Goal: Task Accomplishment & Management: Complete application form

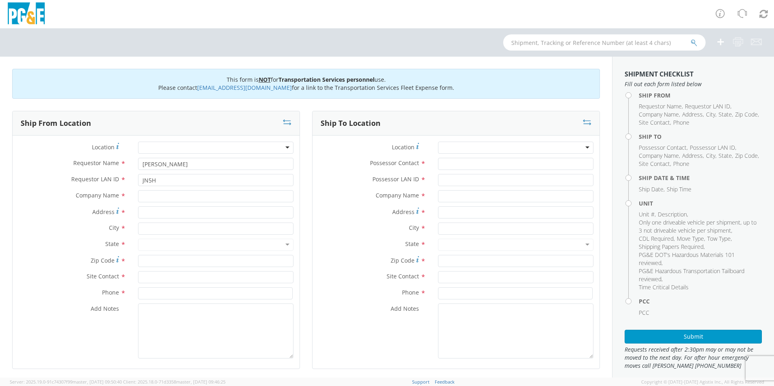
type input "JN5H"
type input "PG&E"
click at [170, 215] on input "Address *" at bounding box center [216, 213] width 156 height 12
type input "[STREET_ADDRESS][PERSON_NAME]"
type input "Antioch"
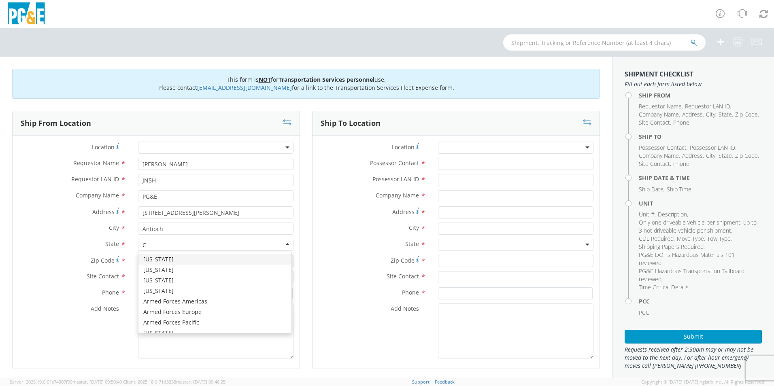
type input "CA"
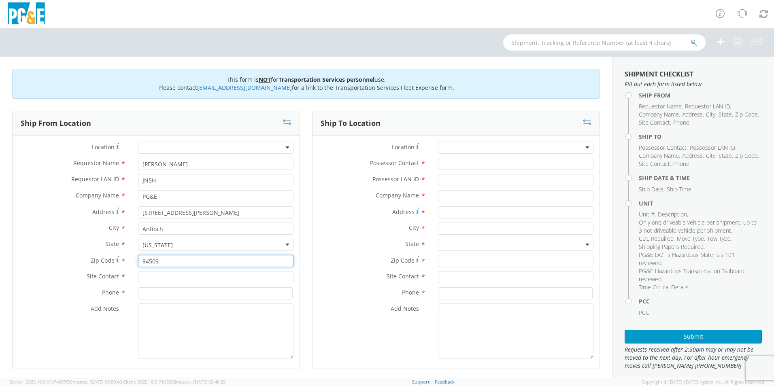
type input "94509"
type input "[PERSON_NAME]"
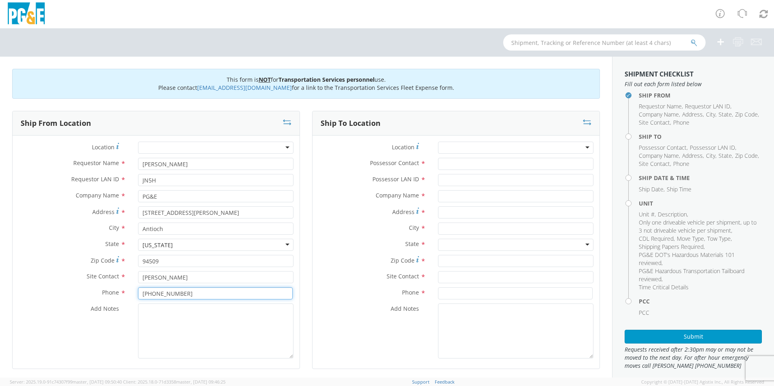
type input "[PHONE_NUMBER]"
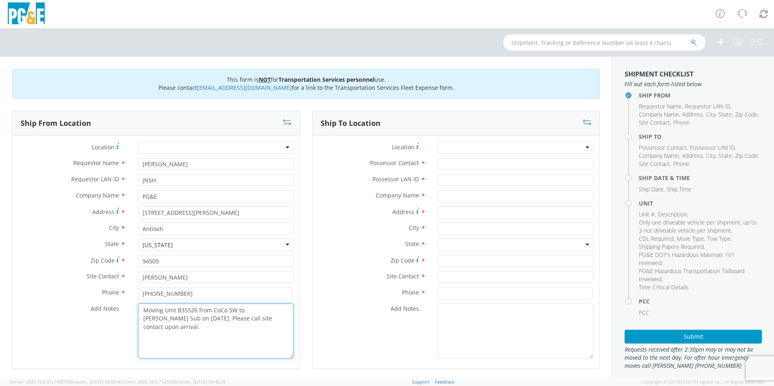
type textarea "Moving Unit B35526 from CoCo SW to [PERSON_NAME] Sub on [DATE]. Please call sit…"
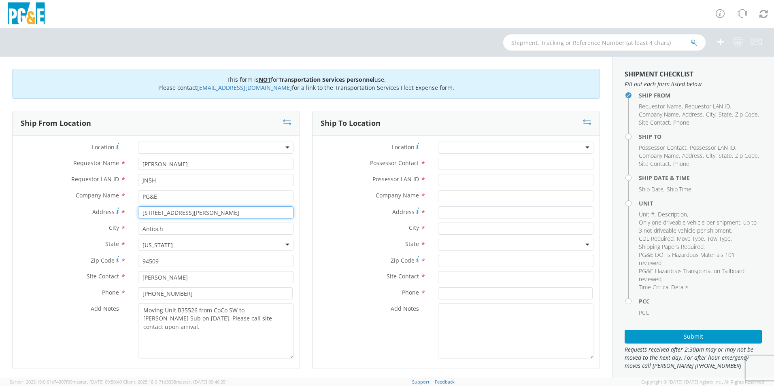
drag, startPoint x: 199, startPoint y: 213, endPoint x: 100, endPoint y: 214, distance: 99.6
click at [100, 214] on div "Address * [STREET_ADDRESS][PERSON_NAME]" at bounding box center [156, 213] width 287 height 12
type input "[STREET_ADDRESS]"
type input "Oringa"
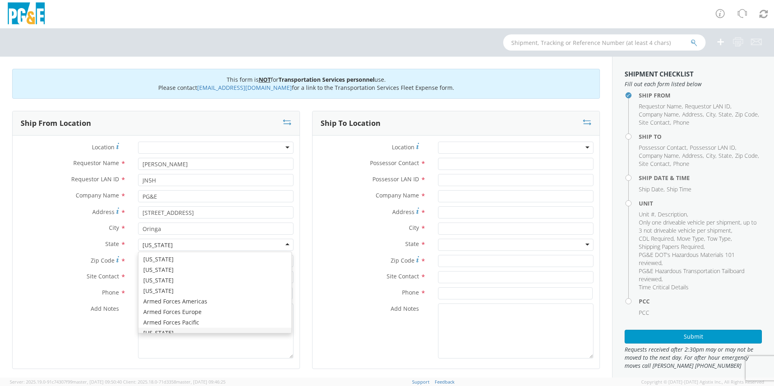
scroll to position [76, 0]
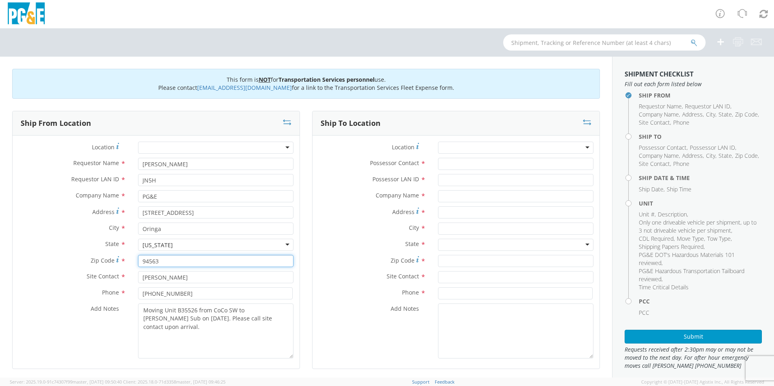
type input "94563"
type input "[PERSON_NAME]"
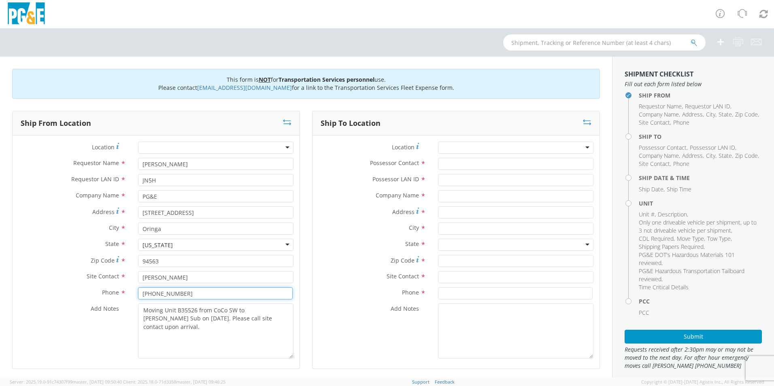
type input "[PHONE_NUMBER]"
drag, startPoint x: 268, startPoint y: 320, endPoint x: 145, endPoint y: 301, distance: 124.5
click at [145, 301] on div "Location * (OBSOLETE) [PERSON_NAME] SC - GC TRAILER (OBSOLETE) [GEOGRAPHIC_DATA…" at bounding box center [156, 252] width 287 height 221
drag, startPoint x: 284, startPoint y: 319, endPoint x: 173, endPoint y: 313, distance: 111.1
click at [138, 313] on textarea "Moving Unit B34865 from [GEOGRAPHIC_DATA] Sub to CoCo SW on [DATE]. Please give…" at bounding box center [216, 331] width 156 height 55
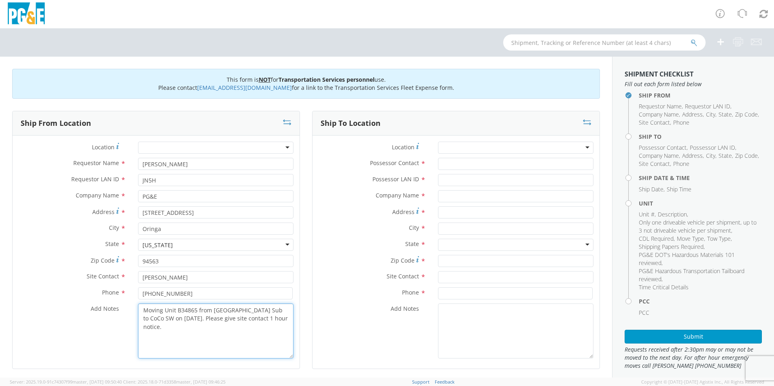
type textarea "Moving Unit B34865 from [GEOGRAPHIC_DATA] Sub to CoCo SW on [DATE]. Please give…"
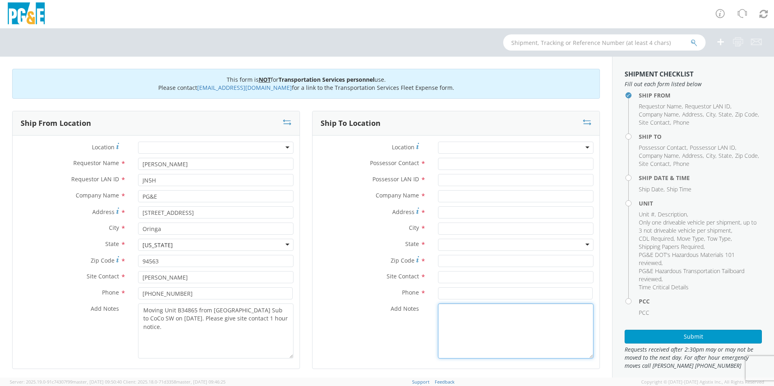
paste textarea "Moving Unit B34865 from [GEOGRAPHIC_DATA] Sub to CoCo SW on [DATE]. Please give…"
type textarea "Moving Unit B34865 from [GEOGRAPHIC_DATA] Sub to CoCo SW on [DATE]. Please give…"
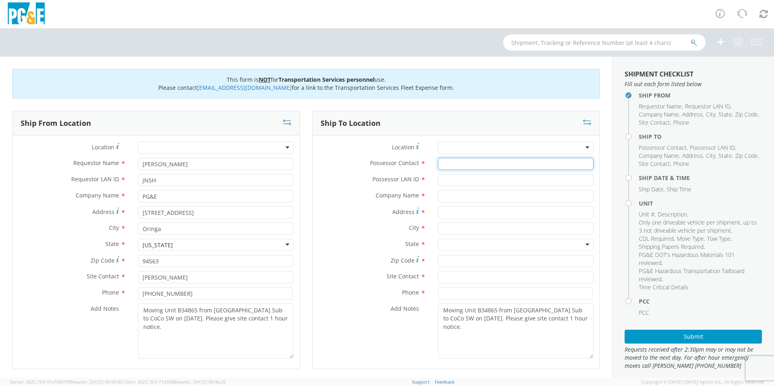
click at [449, 166] on input "Possessor Contact *" at bounding box center [516, 164] width 156 height 12
type input "[PERSON_NAME]"
type input "CWFD"
type input "PG&E"
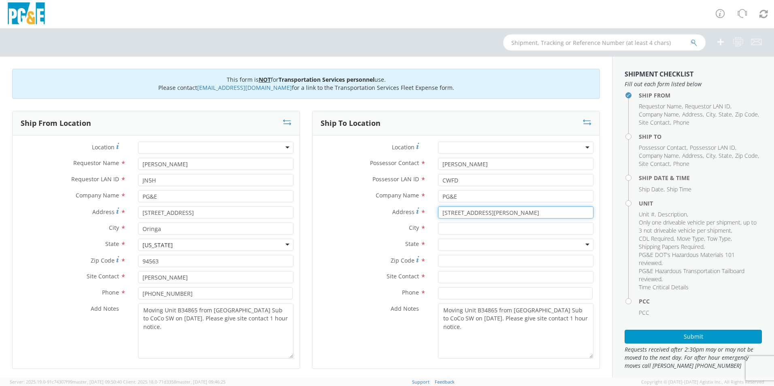
type input "[STREET_ADDRESS][PERSON_NAME]"
type input "Antioch C"
type input "Antioch"
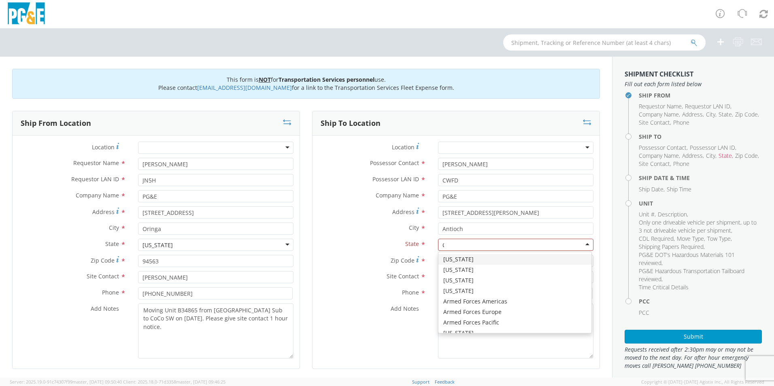
type input "CA"
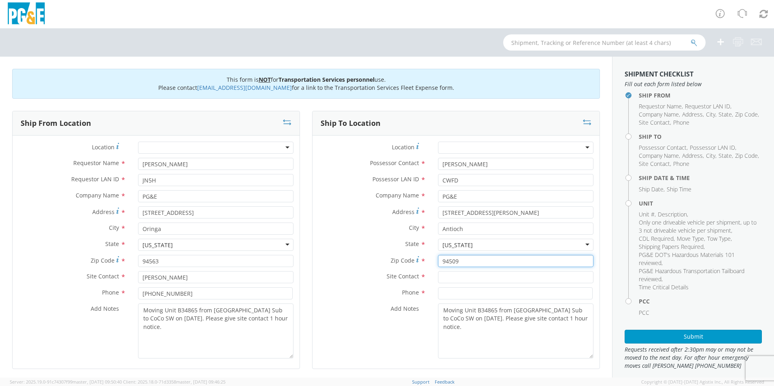
type input "94509"
type input "[PERSON_NAME]"
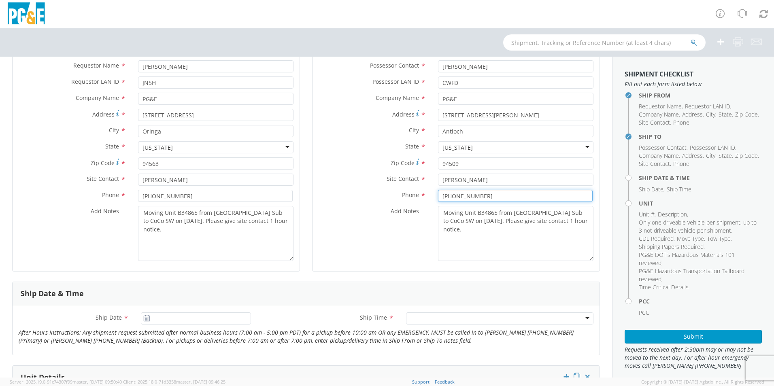
scroll to position [203, 0]
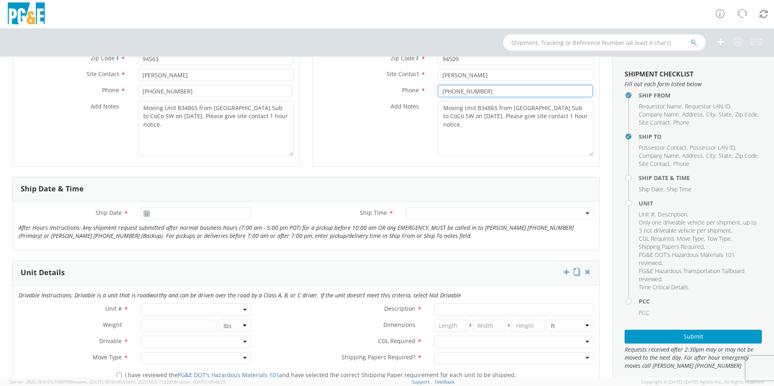
type input "[PHONE_NUMBER]"
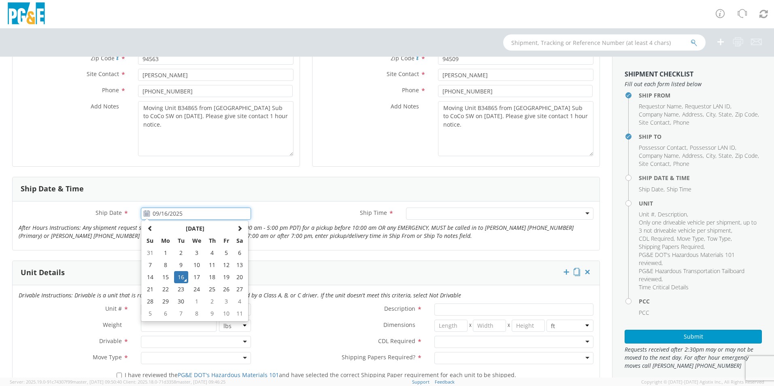
click at [166, 209] on input "09/16/2025" at bounding box center [196, 214] width 110 height 12
click at [192, 277] on td "17" at bounding box center [196, 277] width 17 height 12
type input "09/17/2025"
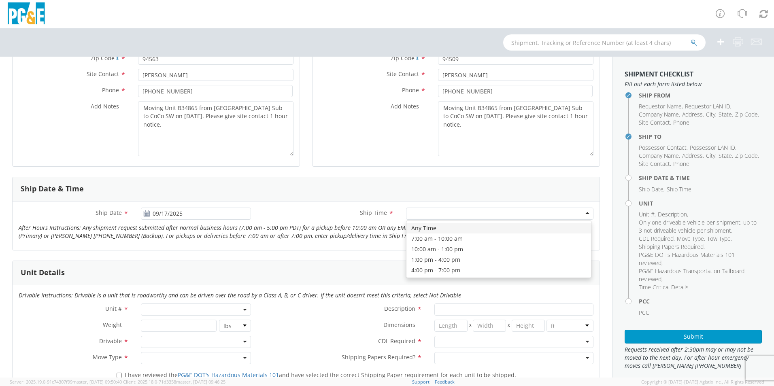
click at [456, 211] on div at bounding box center [500, 214] width 188 height 12
click at [159, 314] on span at bounding box center [196, 310] width 110 height 12
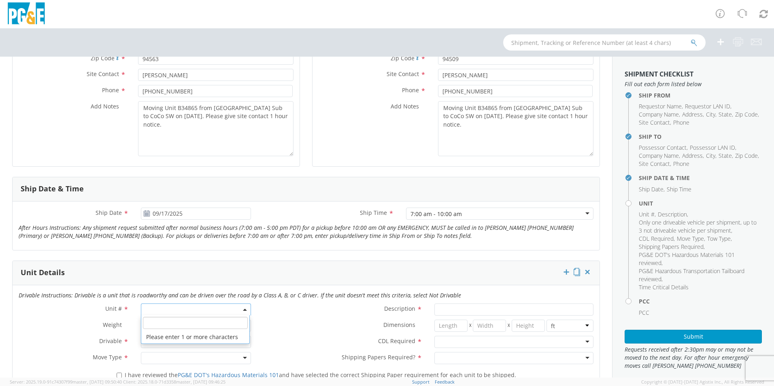
click at [163, 324] on input "search" at bounding box center [195, 323] width 105 height 12
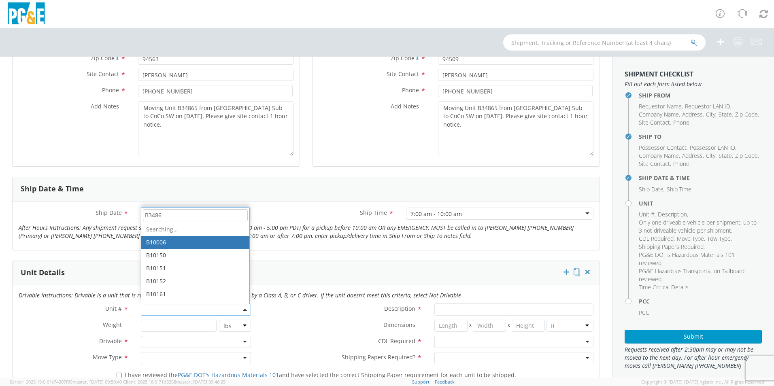
type input "B34865"
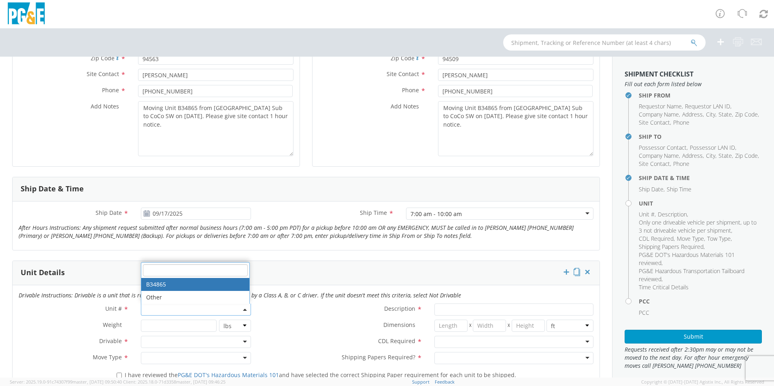
type input "EQ; MATERIAL HANDLER"
select select "B34865"
select select "? string: ?"
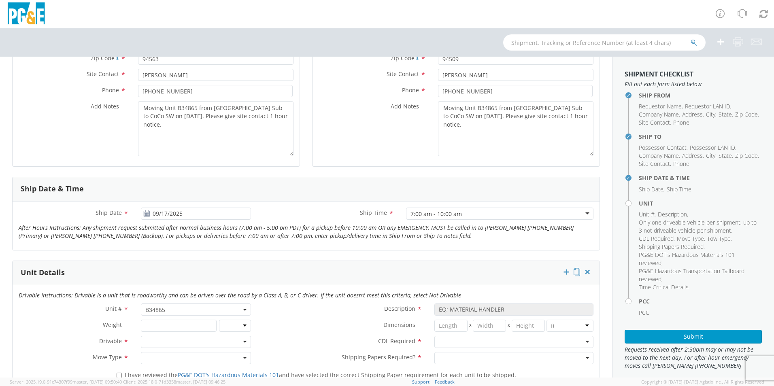
click at [176, 341] on div at bounding box center [196, 342] width 110 height 12
click at [156, 358] on div at bounding box center [196, 358] width 110 height 12
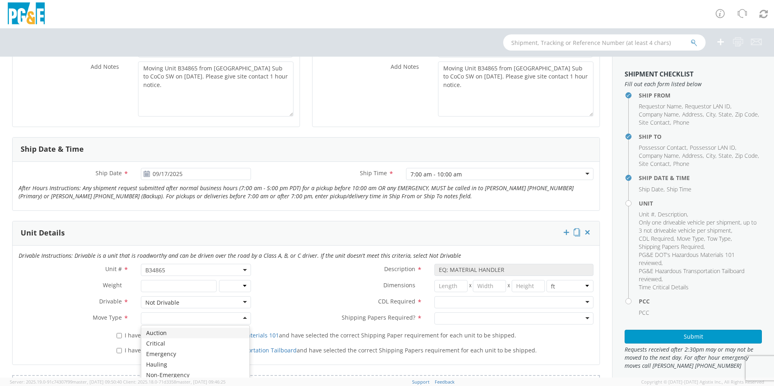
scroll to position [324, 0]
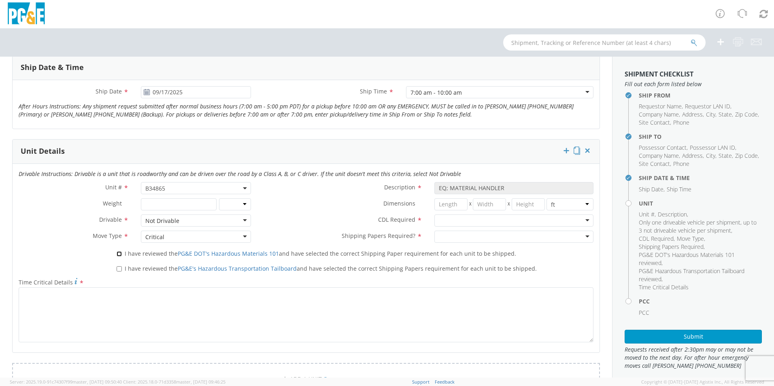
click at [119, 254] on input "I have reviewed the PG&E DOT's Hazardous Materials 101 and have selected the co…" at bounding box center [119, 254] width 5 height 5
checkbox input "true"
click at [118, 271] on input "I have reviewed the PG&E's Hazardous Transportation Tailboard and have selected…" at bounding box center [119, 269] width 5 height 5
checkbox input "true"
click at [446, 219] on div at bounding box center [514, 221] width 159 height 12
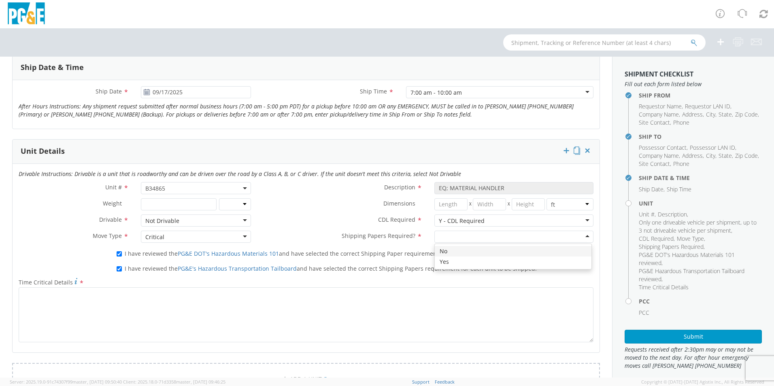
click at [450, 236] on div at bounding box center [514, 237] width 159 height 12
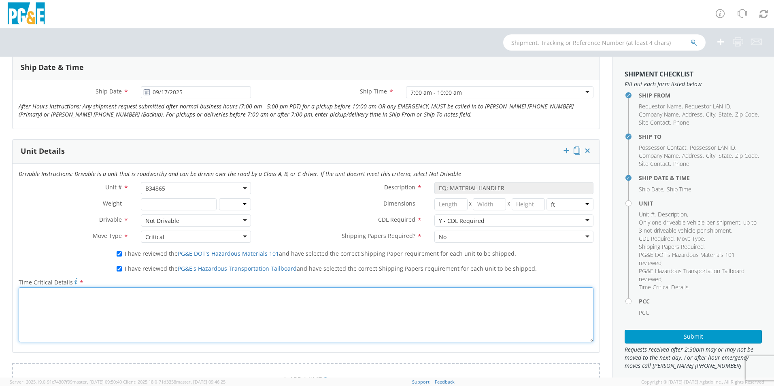
click at [86, 300] on textarea "Time Critical Details *" at bounding box center [306, 315] width 575 height 55
paste textarea "Moving Unit B34865 from [GEOGRAPHIC_DATA] Sub to CoCo SW on [DATE]. Please give…"
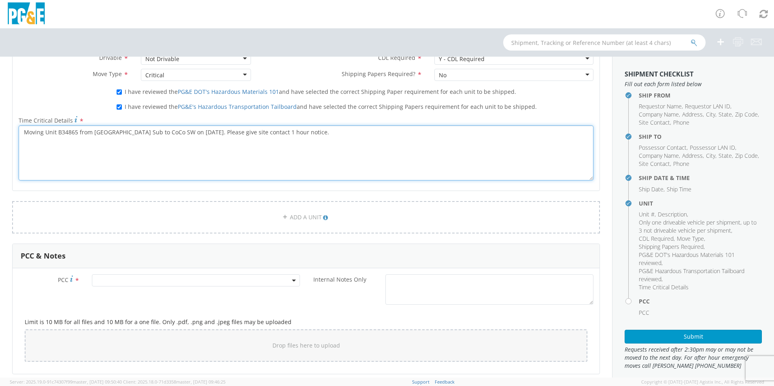
type textarea "Moving Unit B34865 from [GEOGRAPHIC_DATA] Sub to CoCo SW on [DATE]. Please give…"
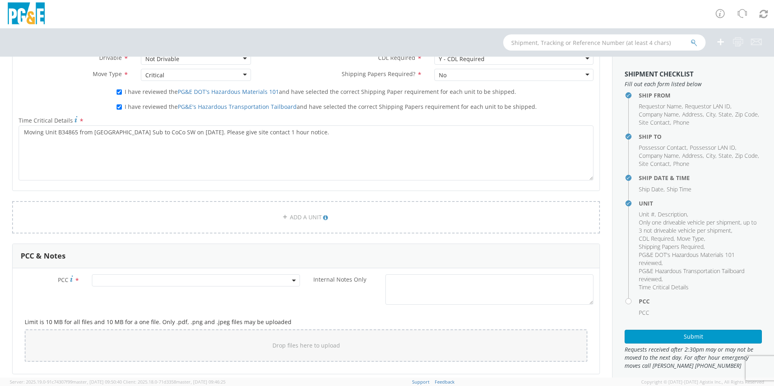
click at [110, 281] on span at bounding box center [196, 281] width 208 height 12
click at [122, 293] on input "number" at bounding box center [195, 294] width 202 height 12
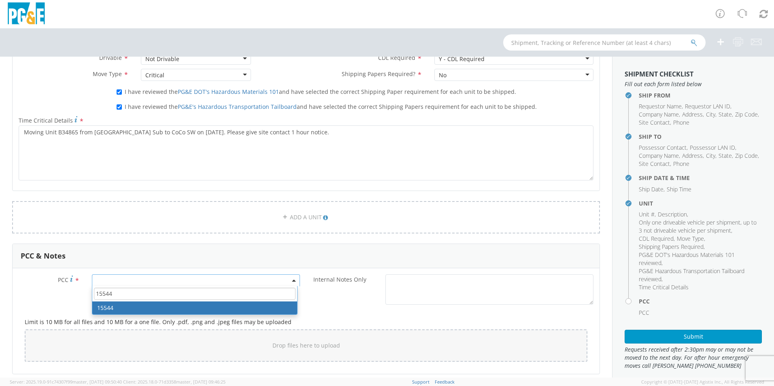
type input "15544"
select select "15544"
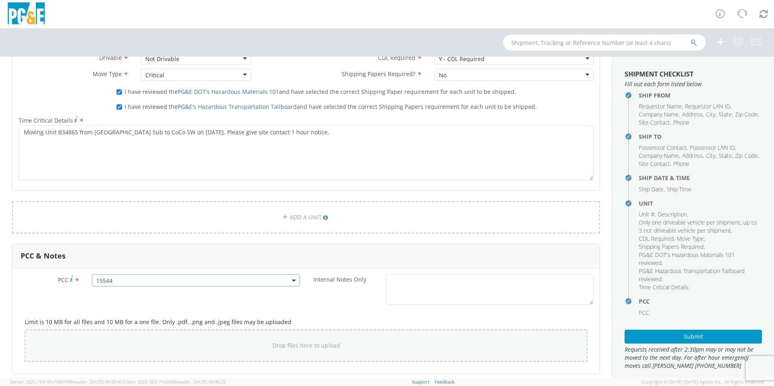
scroll to position [608, 0]
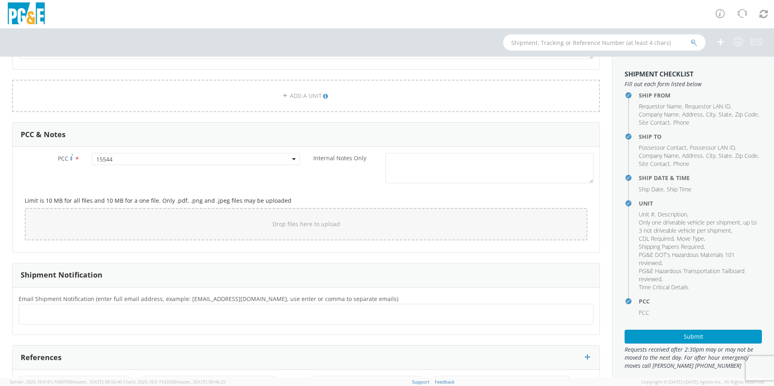
click at [101, 309] on ul at bounding box center [306, 314] width 568 height 13
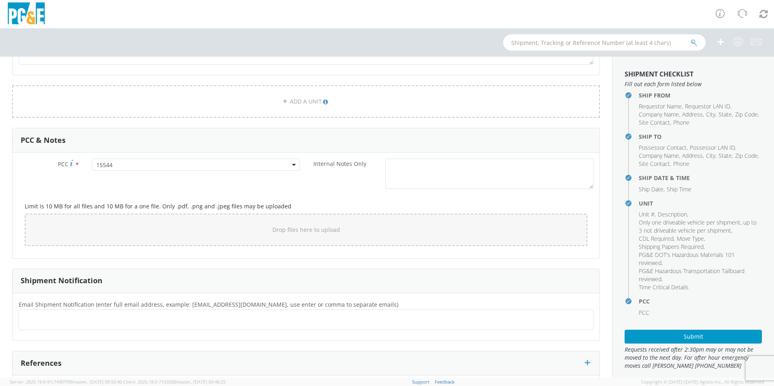
scroll to position [533, 0]
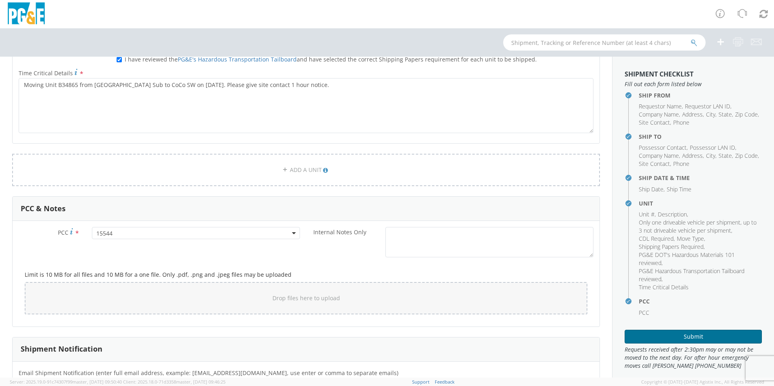
click at [640, 336] on button "Submit" at bounding box center [693, 337] width 137 height 14
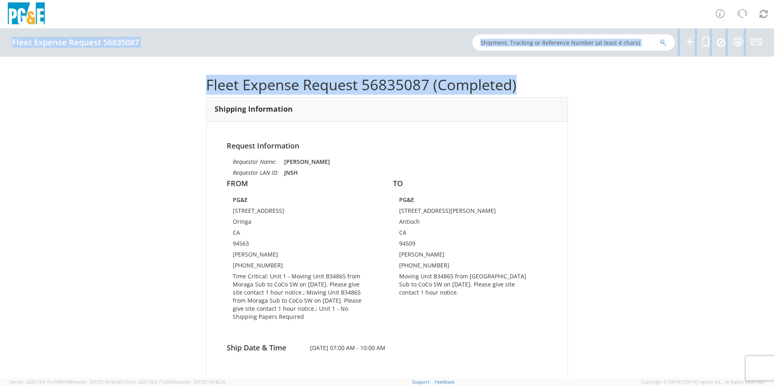
click at [774, 19] on html "annexa Batch Shipping Guide Created with Sketch. calendar Created with Sketch." at bounding box center [387, 193] width 774 height 386
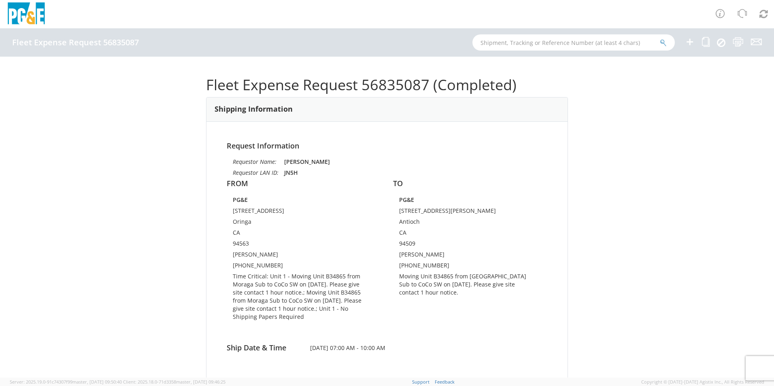
click at [735, 159] on div "Fleet Expense Request 56835087 (Completed) Shipping Information Request Informa…" at bounding box center [387, 217] width 774 height 321
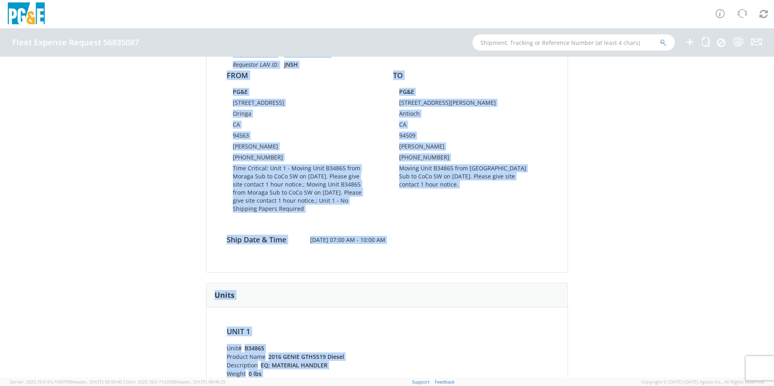
scroll to position [280, 0]
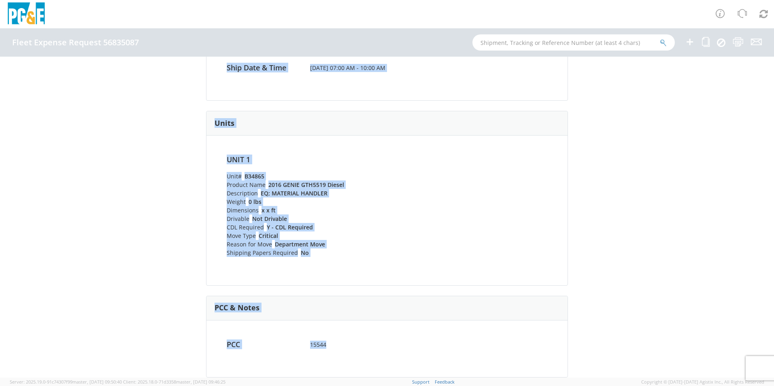
drag, startPoint x: 215, startPoint y: 103, endPoint x: 426, endPoint y: 359, distance: 332.0
click at [426, 359] on div "Fleet Expense Request 56835087 (Completed) Shipping Information Request Informa…" at bounding box center [387, 217] width 774 height 321
copy div "Fleet Expense Request 56835087 (Completed) Shipping Information Request Informa…"
click at [128, 146] on div "Fleet Expense Request 56835087 (Completed) Shipping Information Request Informa…" at bounding box center [387, 217] width 774 height 321
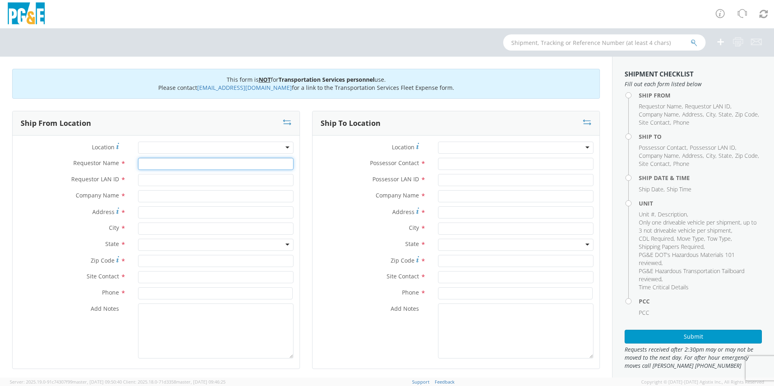
click at [170, 169] on input "Requestor Name *" at bounding box center [216, 164] width 156 height 12
type input "[PERSON_NAME]"
type input "JN5H"
type input "PG&E"
click at [186, 212] on input "3201" at bounding box center [216, 213] width 156 height 12
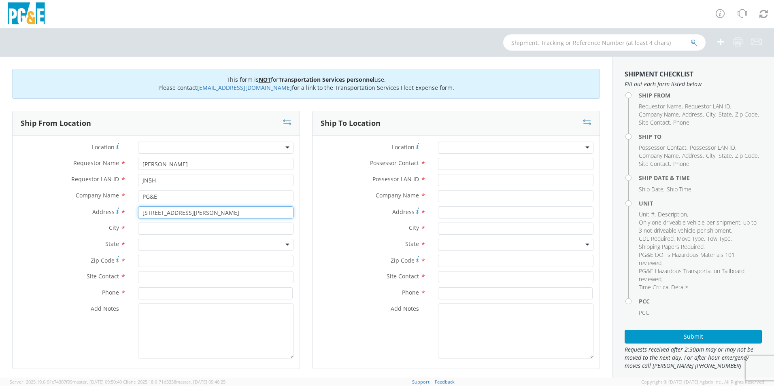
type input "[STREET_ADDRESS][PERSON_NAME]"
type input "Antioch"
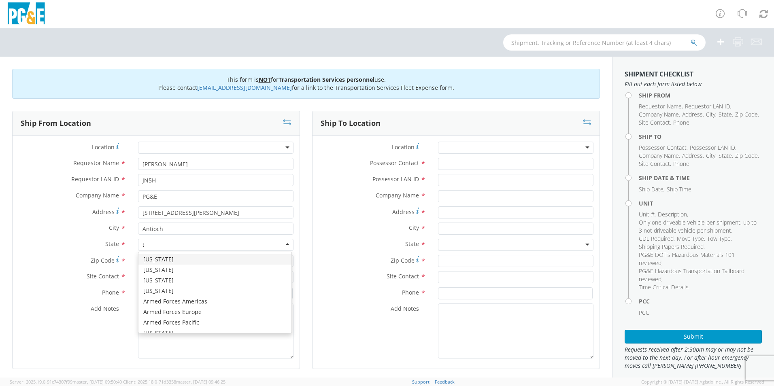
type input "CA"
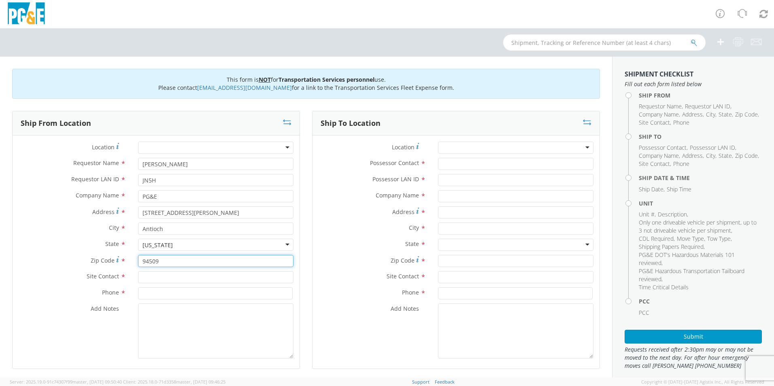
type input "94509"
type input "[PERSON_NAME]"
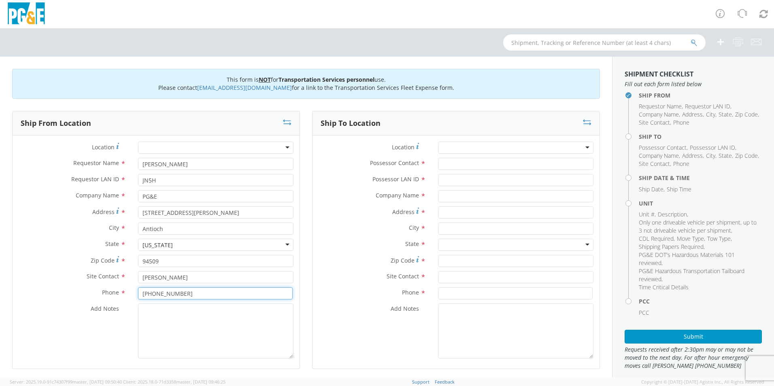
type input "[PHONE_NUMBER]"
type textarea "M"
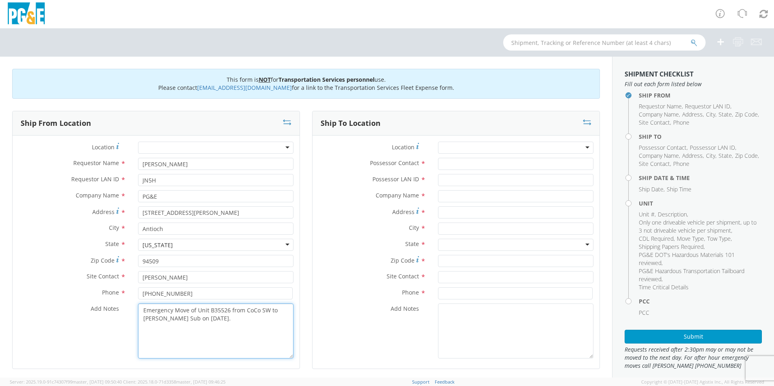
drag, startPoint x: 216, startPoint y: 321, endPoint x: 137, endPoint y: 314, distance: 78.9
click at [138, 314] on textarea "Emergency Move of Unit B35526 from CoCo SW to Kirker Sub on 9/16/2025." at bounding box center [216, 331] width 156 height 55
type textarea "Emergency Move of Unit B35526 from CoCo SW to Kirker Sub on 9/16/2025."
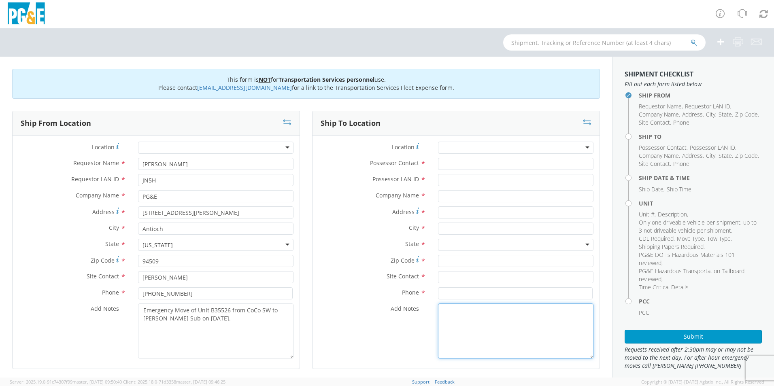
paste textarea "Emergency Move of Unit B35526 from CoCo SW to Kirker Sub on 9/16/2025."
type textarea "Emergency Move of Unit B35526 from CoCo SW to Kirker Sub on 9/16/2025."
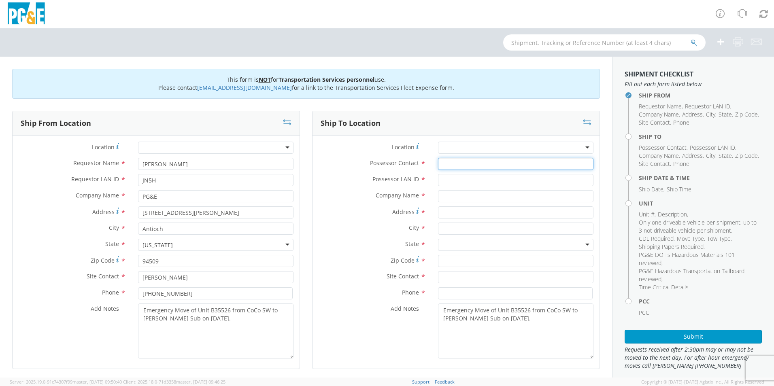
click at [455, 164] on input "Possessor Contact *" at bounding box center [516, 164] width 156 height 12
type input "[PERSON_NAME]"
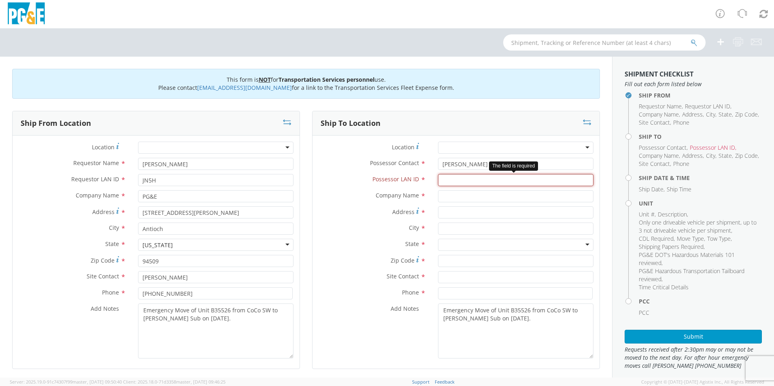
click at [475, 179] on input "Possessor LAN ID *" at bounding box center [516, 180] width 156 height 12
type input "F"
type input "DARp"
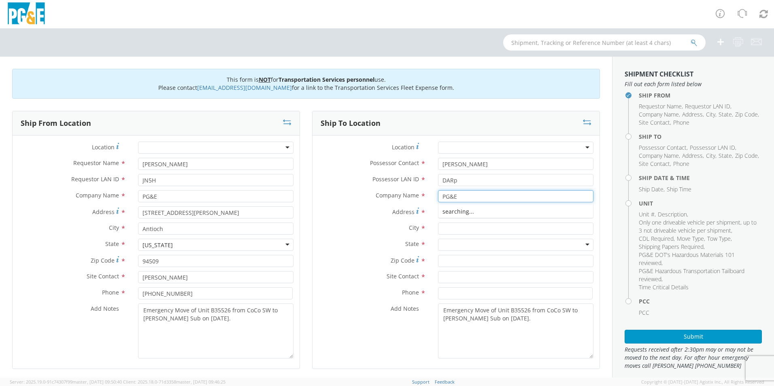
type input "PG&E"
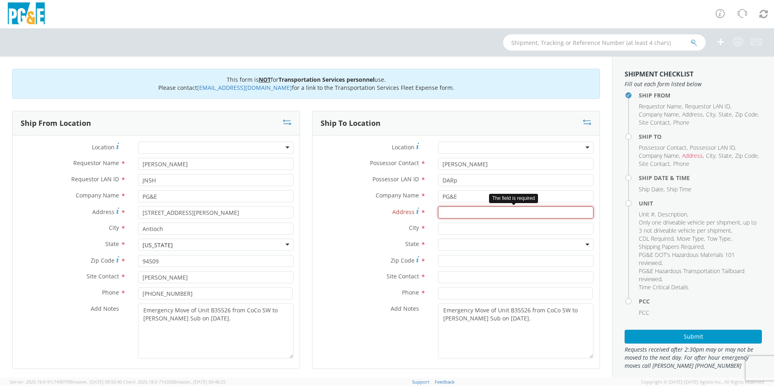
paste input "West End of access Rd off 1000 Power Ave."
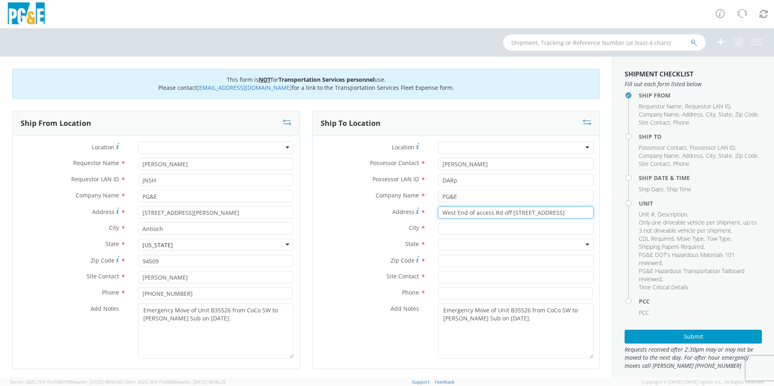
type input "West End of access Rd off 1000 Power Ave."
click at [457, 227] on input "text" at bounding box center [516, 229] width 156 height 12
type input "Pittsburg"
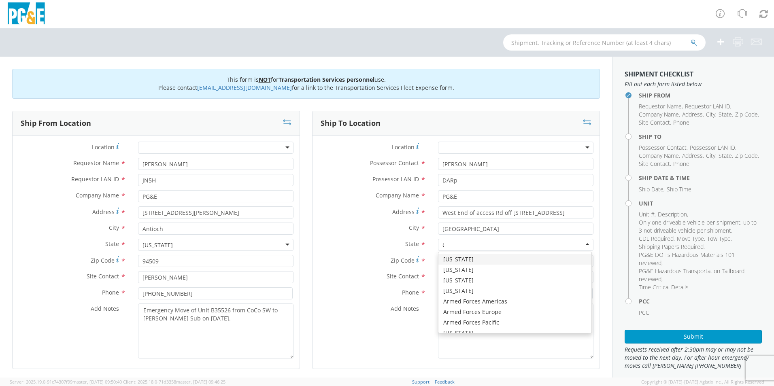
type input "CA"
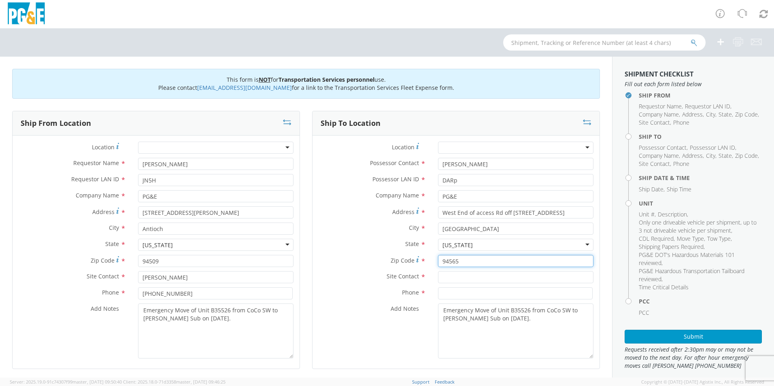
type input "94565"
type input "[PERSON_NAME]"
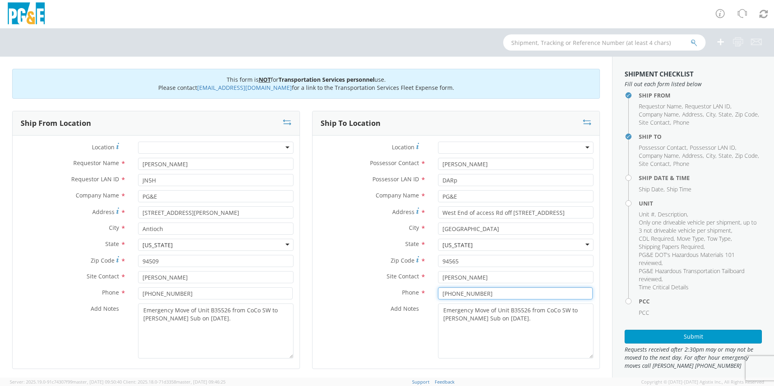
type input "[PHONE_NUMBER]"
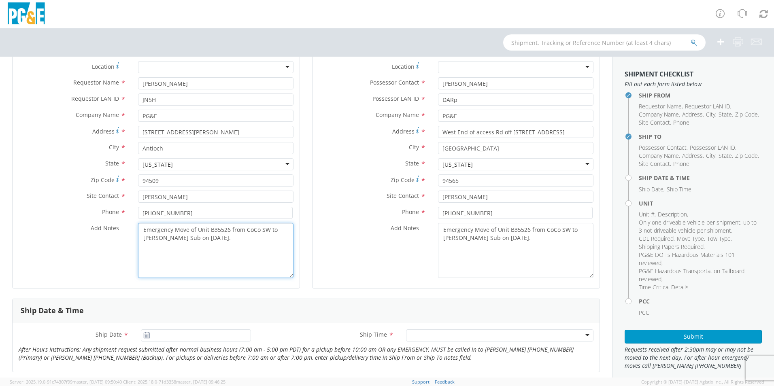
click at [188, 282] on div "Add Notes * Emergency Move of Unit B35526 from CoCo SW to Kirker Sub on 9/16/20…" at bounding box center [156, 252] width 287 height 59
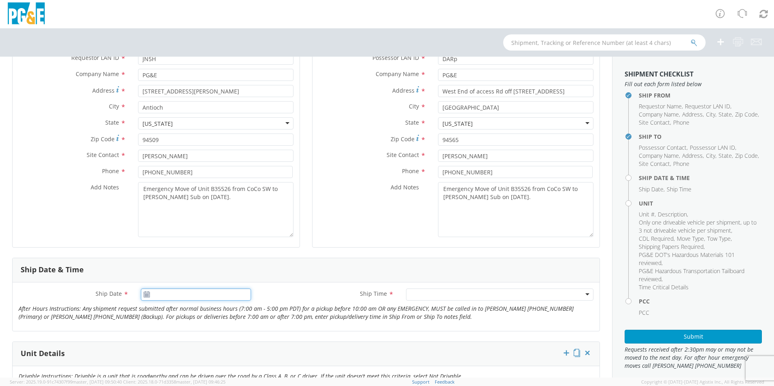
type input "09/16/2025"
click at [177, 293] on input "09/16/2025" at bounding box center [196, 295] width 110 height 12
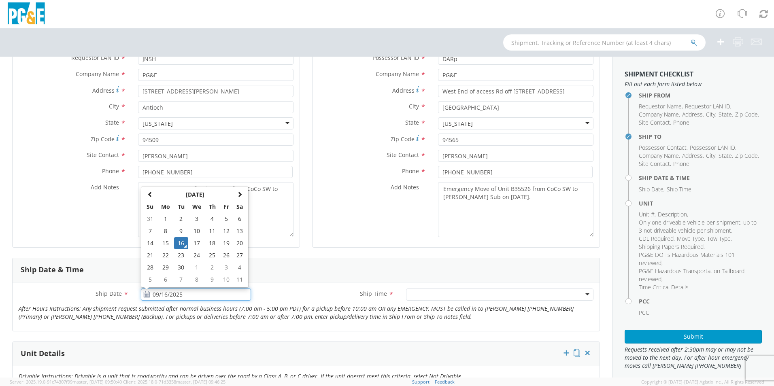
click at [180, 242] on td "16" at bounding box center [181, 243] width 14 height 12
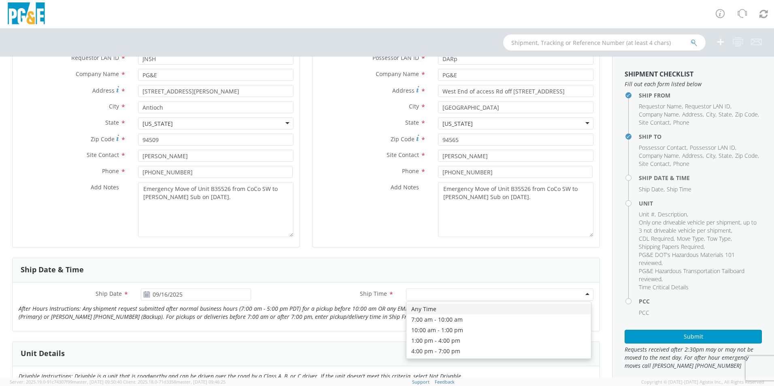
click at [503, 291] on div at bounding box center [500, 295] width 188 height 12
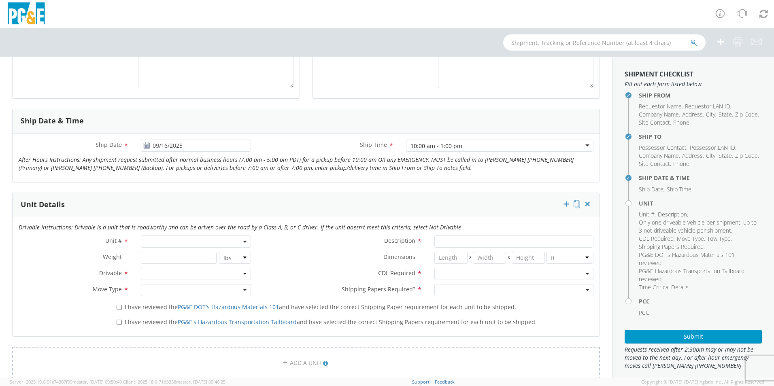
scroll to position [284, 0]
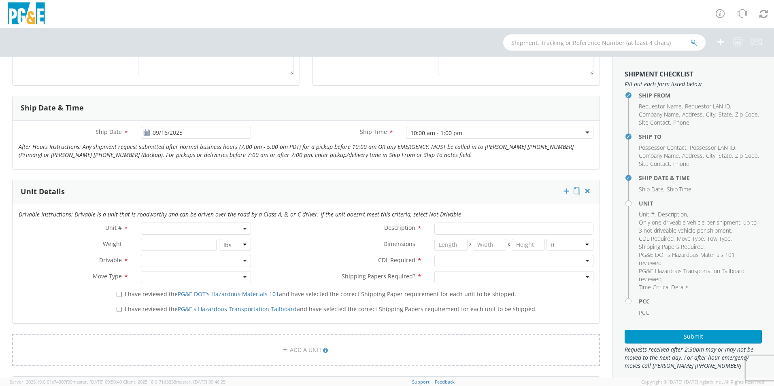
click at [153, 230] on span at bounding box center [196, 229] width 110 height 12
click at [158, 243] on input "search" at bounding box center [195, 242] width 105 height 12
type input "B35526"
type input "EQ; MATERIAL HANDLER"
type input "0"
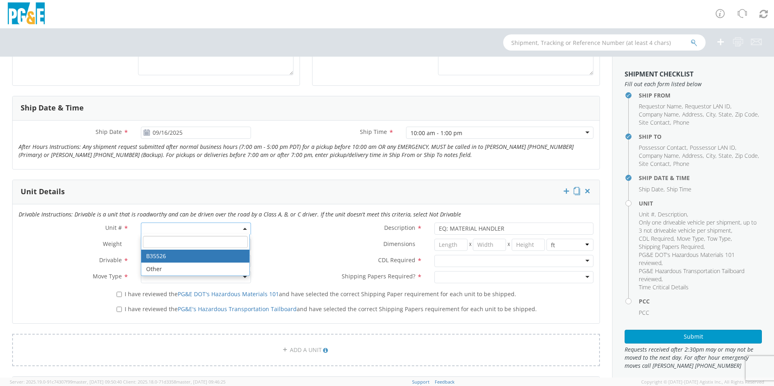
select select "B35526"
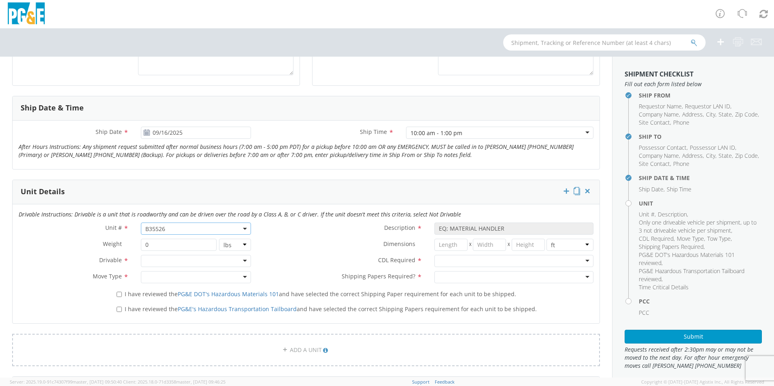
click at [158, 261] on div at bounding box center [196, 261] width 110 height 12
click at [158, 275] on div at bounding box center [196, 277] width 110 height 12
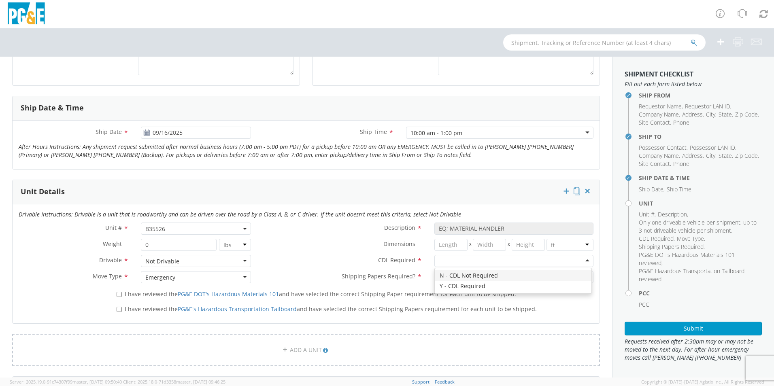
click at [448, 263] on div at bounding box center [514, 261] width 159 height 12
click at [454, 275] on div at bounding box center [514, 277] width 159 height 12
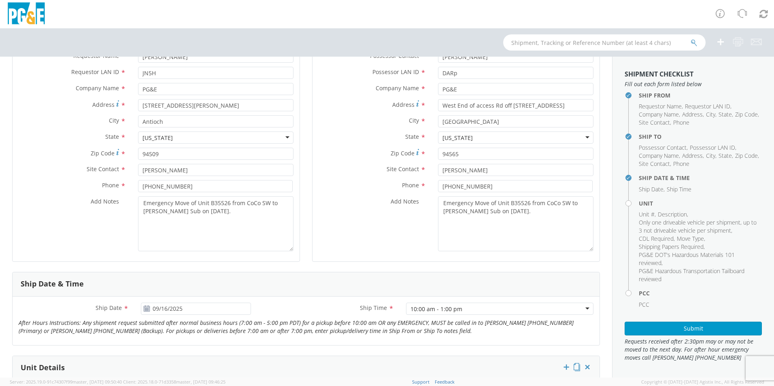
scroll to position [122, 0]
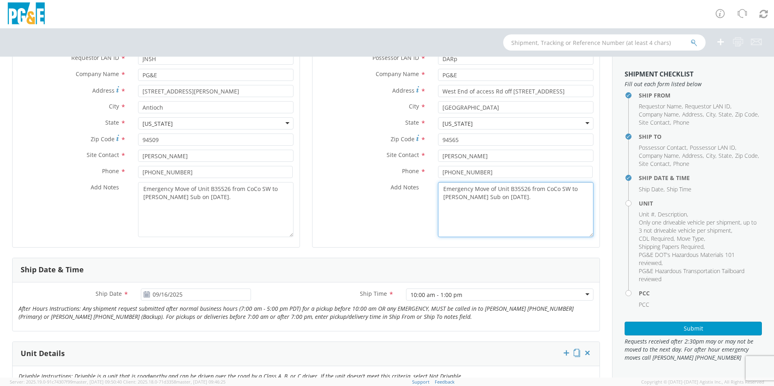
drag, startPoint x: 512, startPoint y: 201, endPoint x: 432, endPoint y: 185, distance: 81.3
click at [432, 185] on div "Emergency Move of Unit B35526 from CoCo SW to Kirker Sub on 9/16/2025." at bounding box center [516, 209] width 168 height 55
paste textarea "Driver will enter the parking lot of the address provided and enter the access …"
click at [554, 205] on textarea "Driver will enter the parking lot of the address provided and enter the access …" at bounding box center [516, 209] width 156 height 55
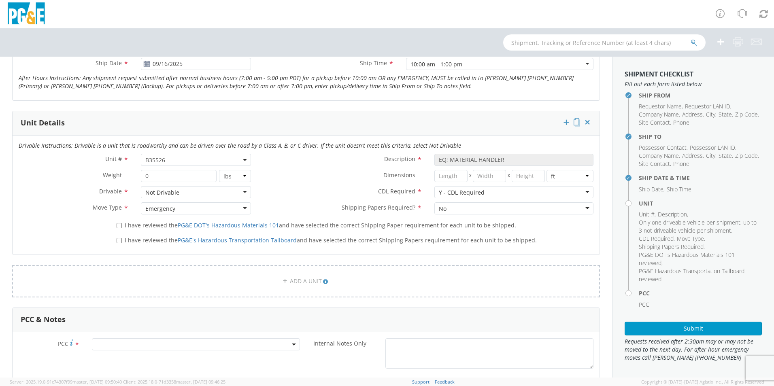
scroll to position [365, 0]
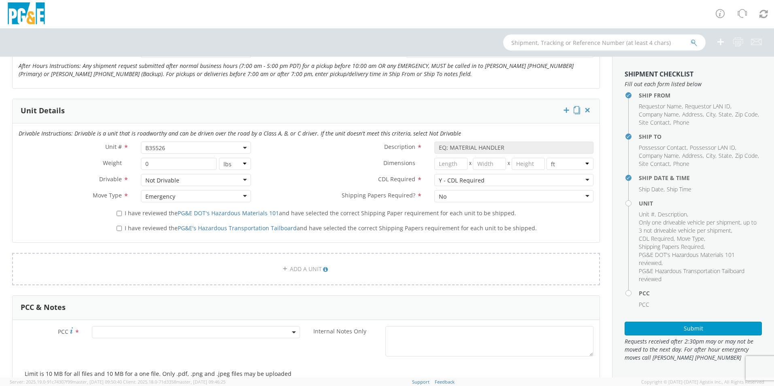
type textarea "Driver will enter the parking lot of the address provided and enter the access …"
click at [120, 335] on span at bounding box center [196, 332] width 208 height 12
click at [122, 346] on input "number" at bounding box center [195, 346] width 202 height 12
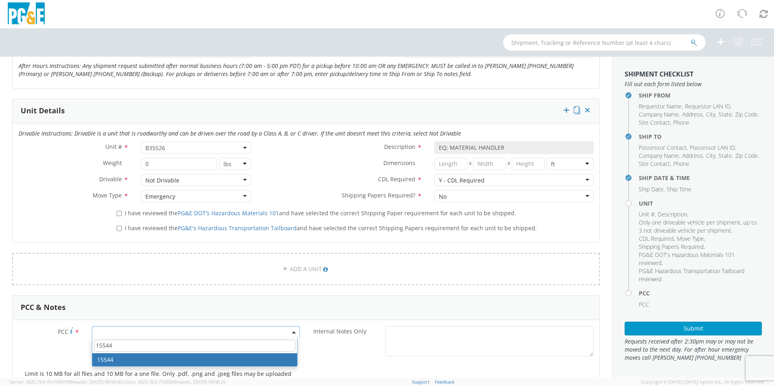
type input "15544"
select select "15544"
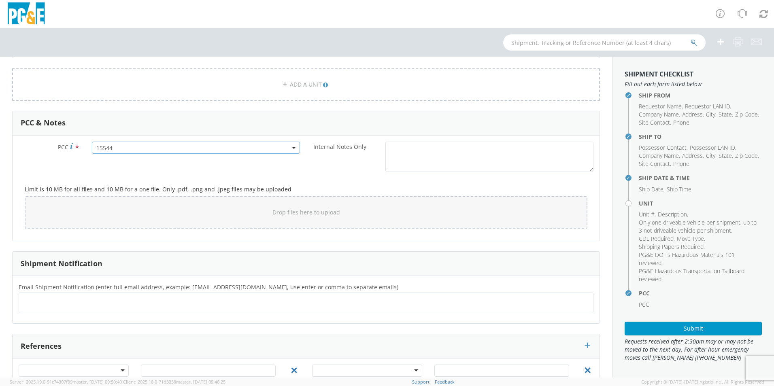
scroll to position [585, 0]
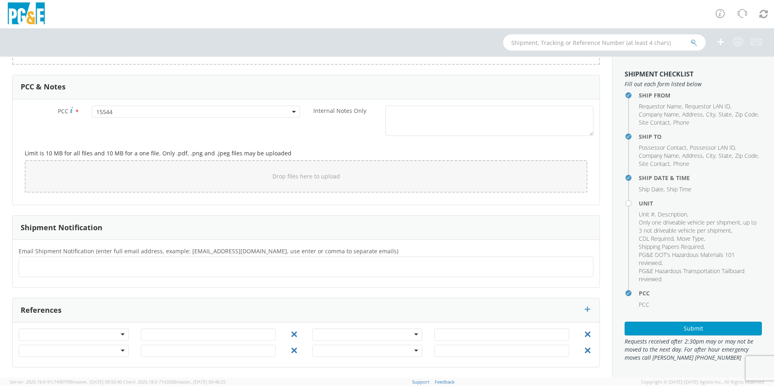
click at [111, 264] on ul at bounding box center [306, 266] width 568 height 13
click at [49, 267] on ul at bounding box center [306, 266] width 568 height 13
click at [38, 266] on input "ASR&@pge.com" at bounding box center [44, 267] width 45 height 12
type input "ASR7@pge.com"
click at [91, 269] on ul at bounding box center [306, 266] width 568 height 13
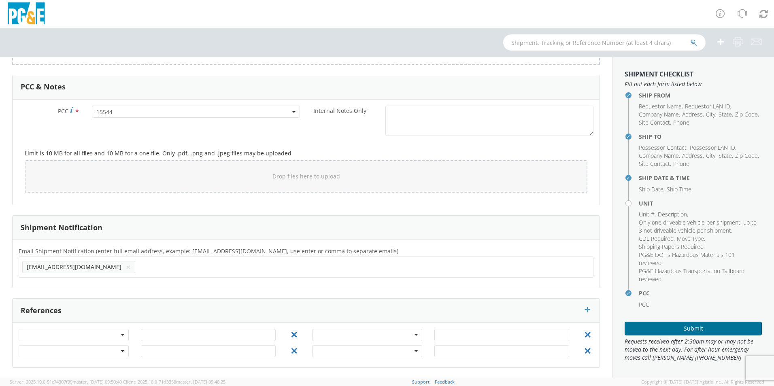
click at [680, 326] on button "Submit" at bounding box center [693, 329] width 137 height 14
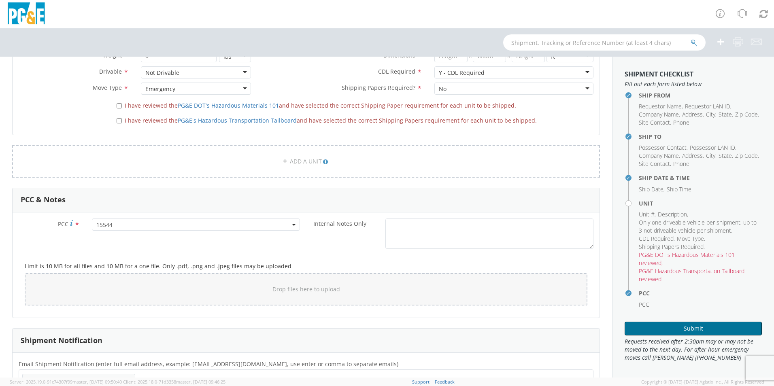
scroll to position [342, 0]
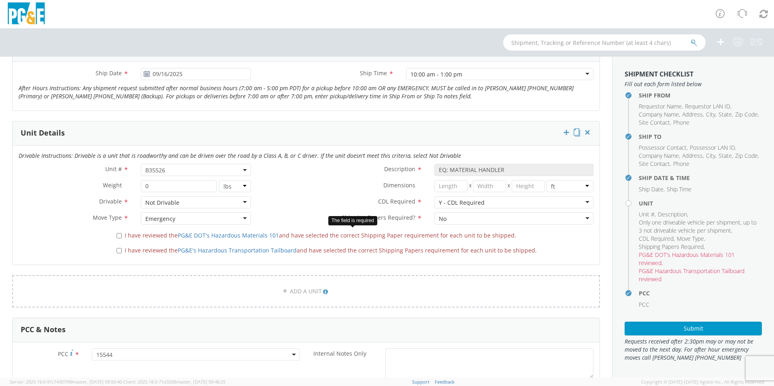
click at [117, 232] on label "I have reviewed the PG&E DOT's Hazardous Materials 101 and have selected the co…" at bounding box center [317, 234] width 401 height 9
click at [117, 233] on input "I have reviewed the PG&E DOT's Hazardous Materials 101 and have selected the co…" at bounding box center [119, 235] width 5 height 5
checkbox input "true"
click at [119, 250] on input "I have reviewed the PG&E's Hazardous Transportation Tailboard and have selected…" at bounding box center [119, 250] width 5 height 5
checkbox input "true"
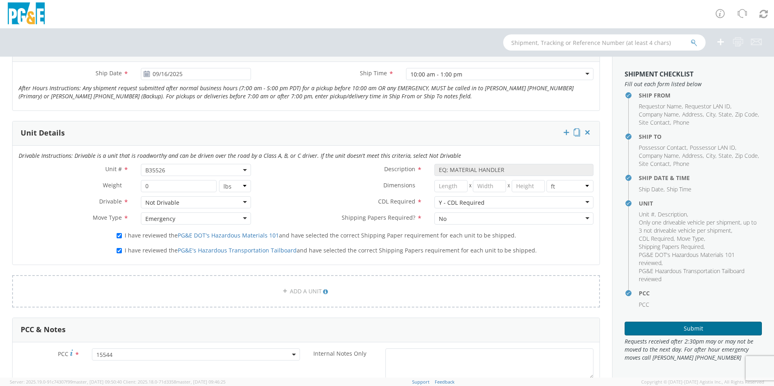
click at [657, 330] on button "Submit" at bounding box center [693, 329] width 137 height 14
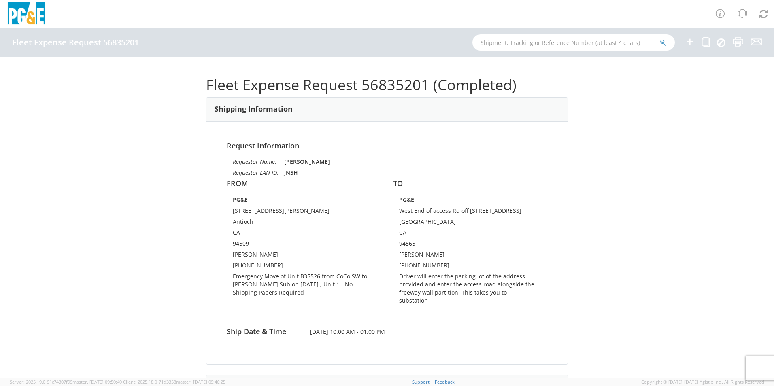
click at [144, 111] on div "Fleet Expense Request 56835201 (Completed) Shipping Information Request Informa…" at bounding box center [387, 217] width 774 height 321
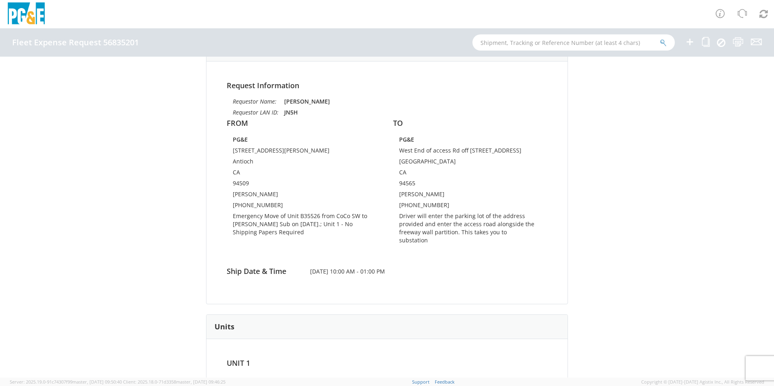
scroll to position [56, 0]
